Goal: Check status

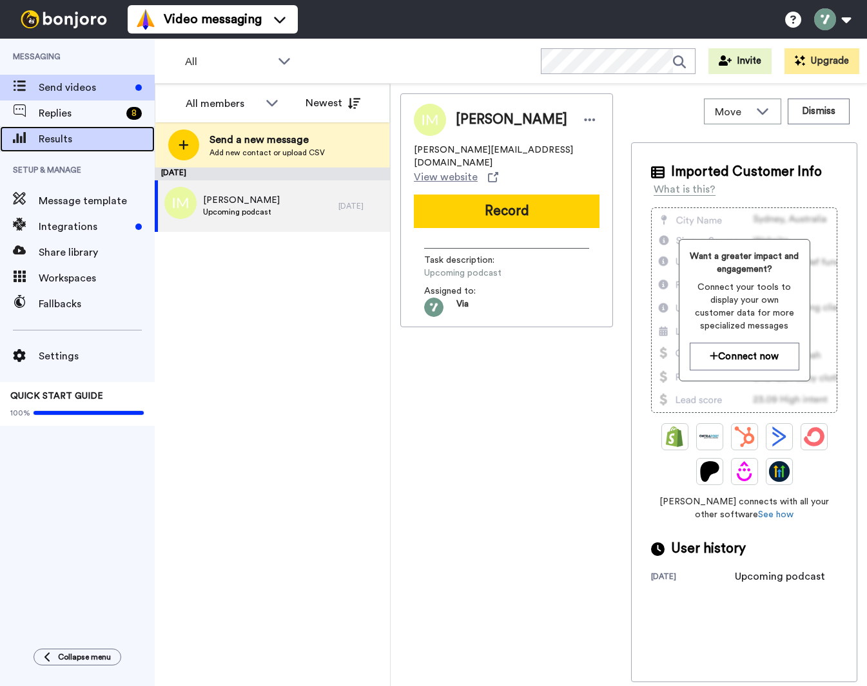
click at [82, 137] on span "Results" at bounding box center [97, 138] width 116 height 15
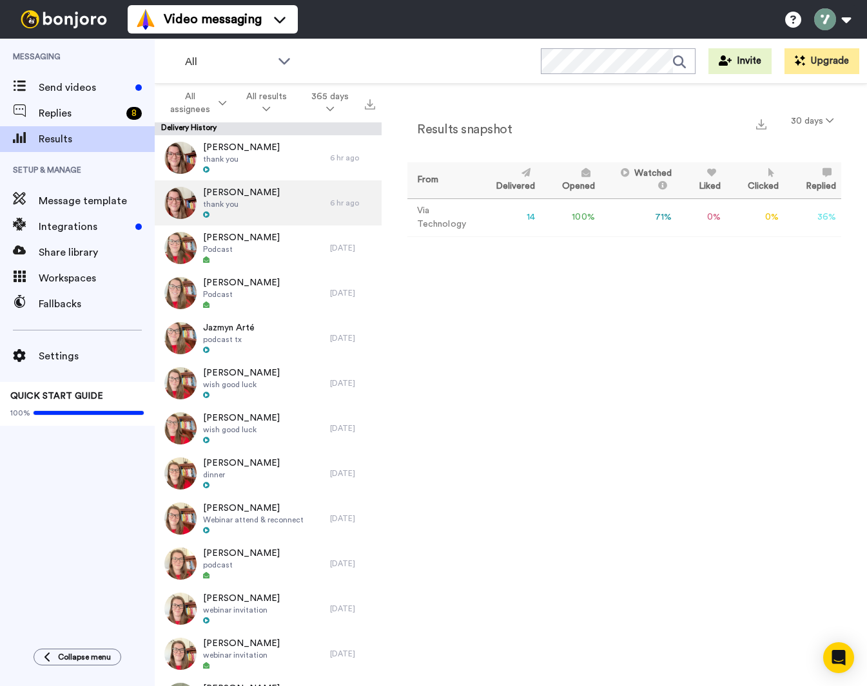
scroll to position [1, 0]
click at [247, 201] on div "[PERSON_NAME] thank you" at bounding box center [242, 202] width 175 height 45
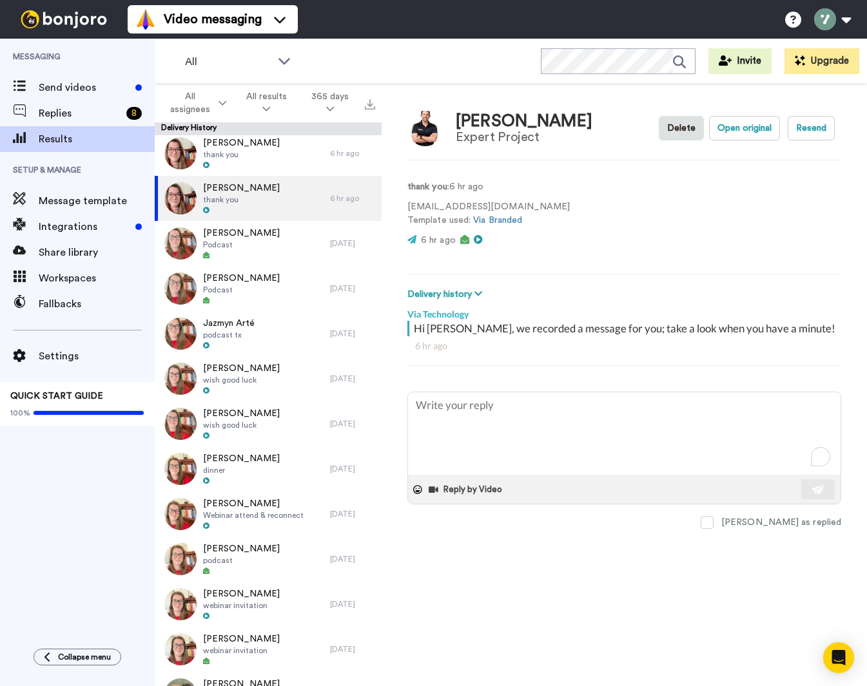
scroll to position [3, 0]
